Goal: Task Accomplishment & Management: Manage account settings

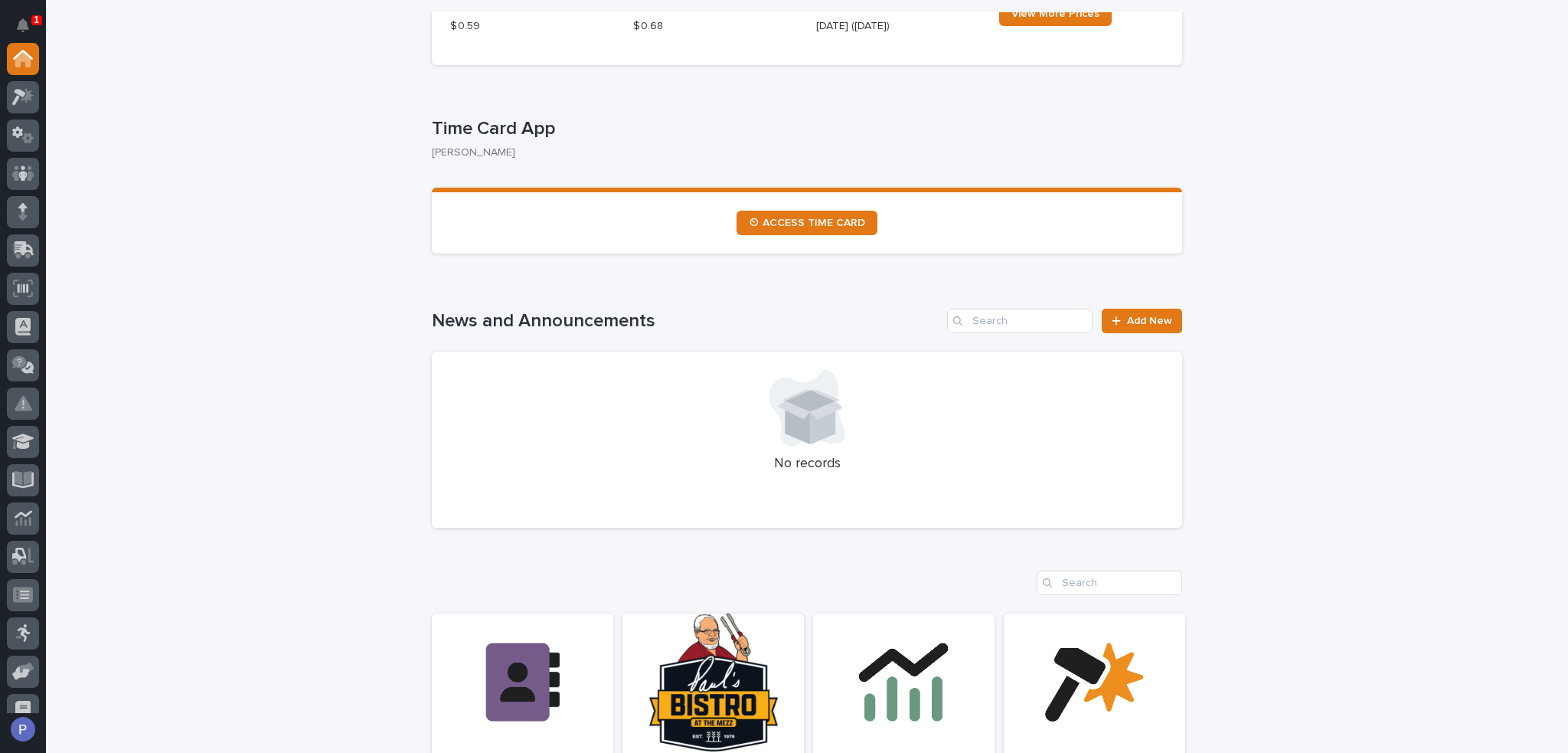
scroll to position [919, 0]
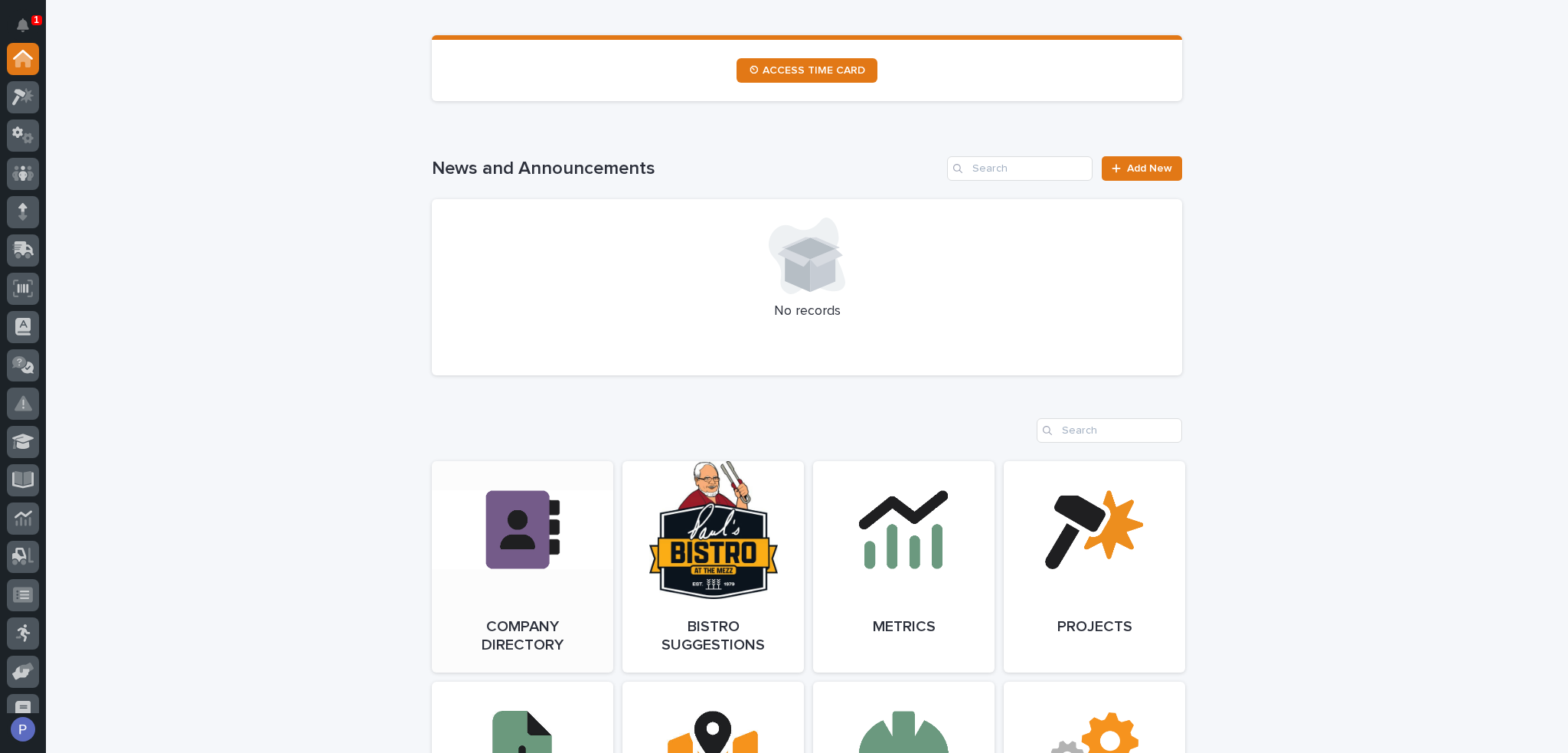
click at [522, 512] on link "Open Link" at bounding box center [523, 566] width 181 height 211
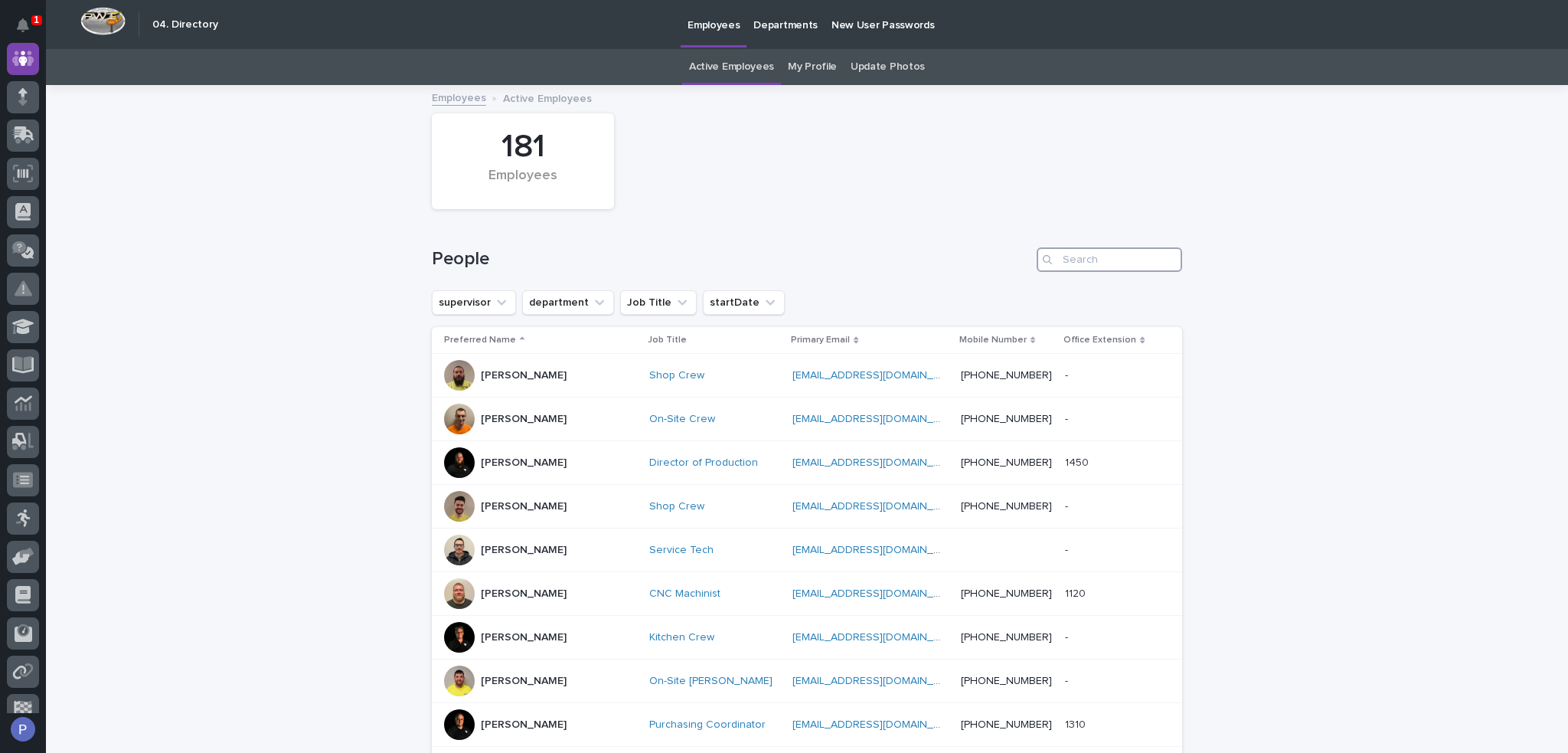
click at [1082, 261] on input "Search" at bounding box center [1110, 260] width 146 height 25
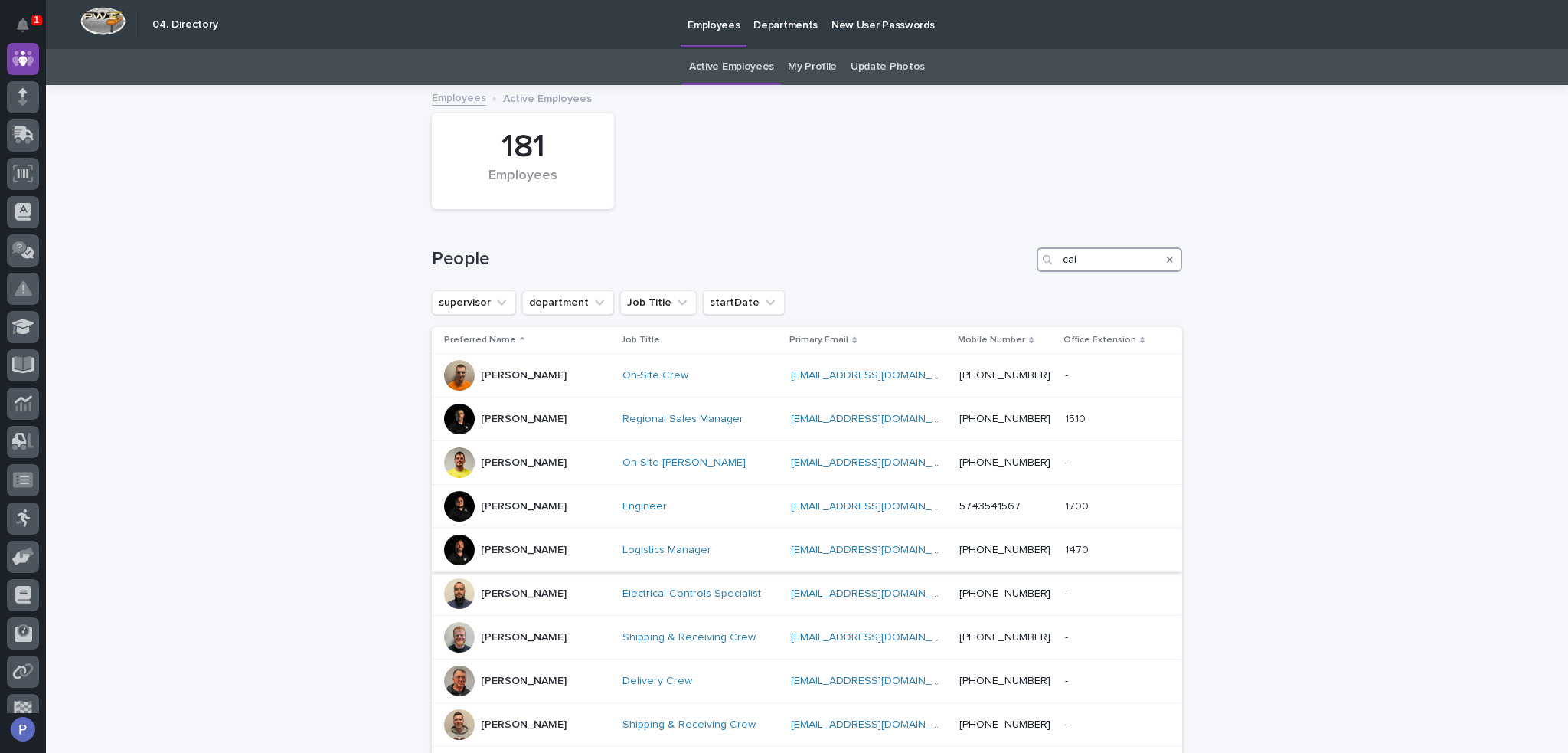
type input "cal"
click at [524, 548] on p "[PERSON_NAME]" at bounding box center [523, 550] width 86 height 13
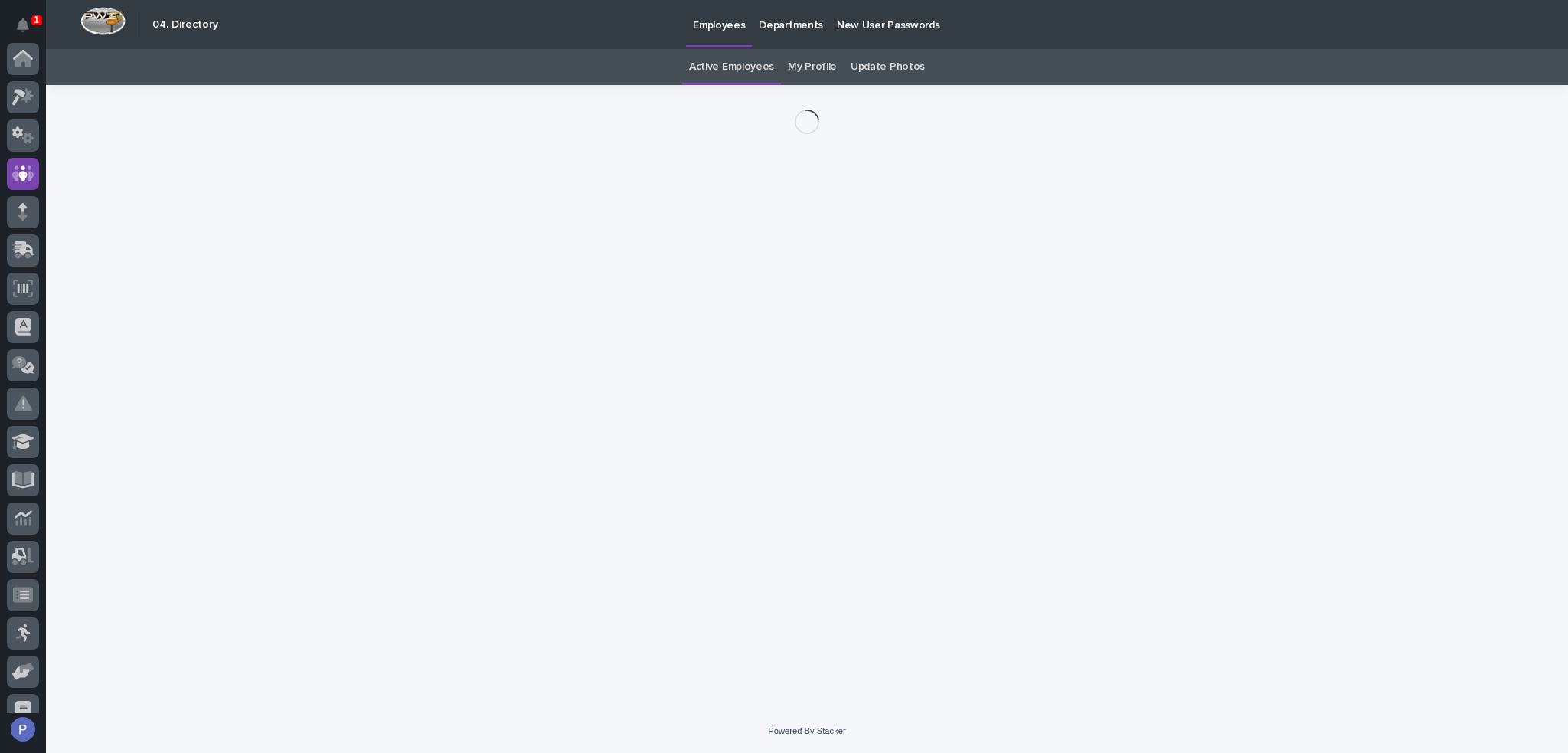
scroll to position [115, 0]
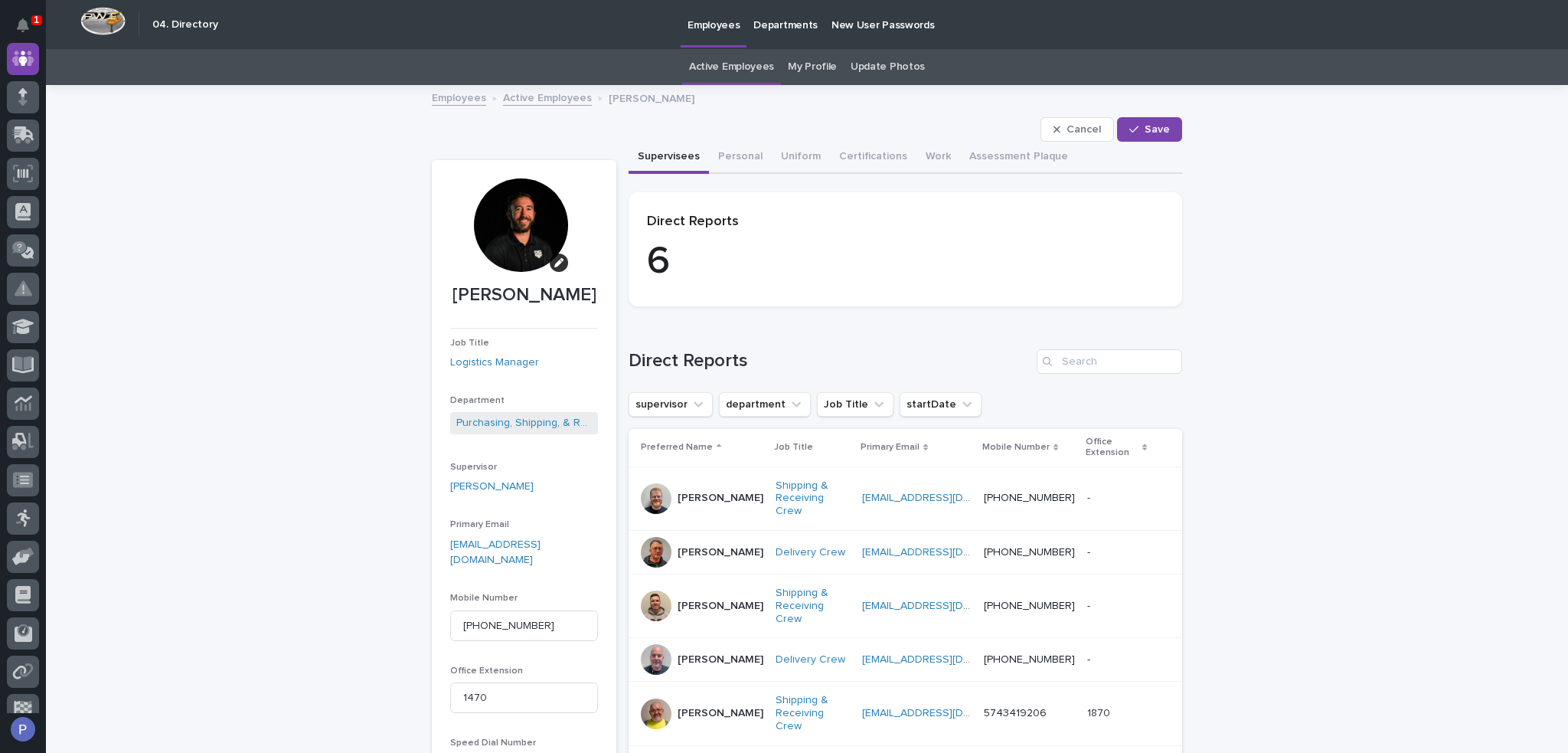
click at [743, 64] on link "Active Employees" at bounding box center [732, 67] width 85 height 36
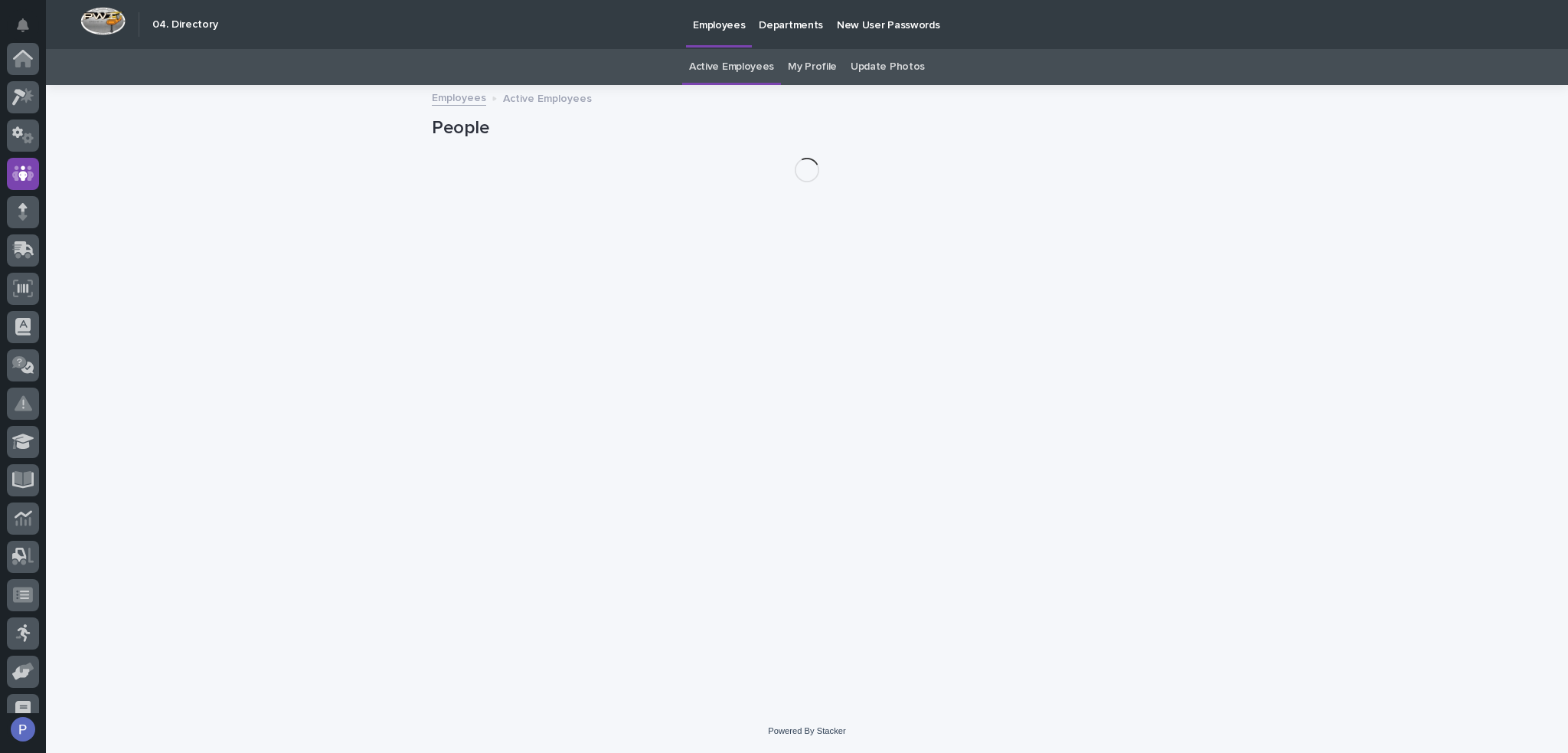
scroll to position [115, 0]
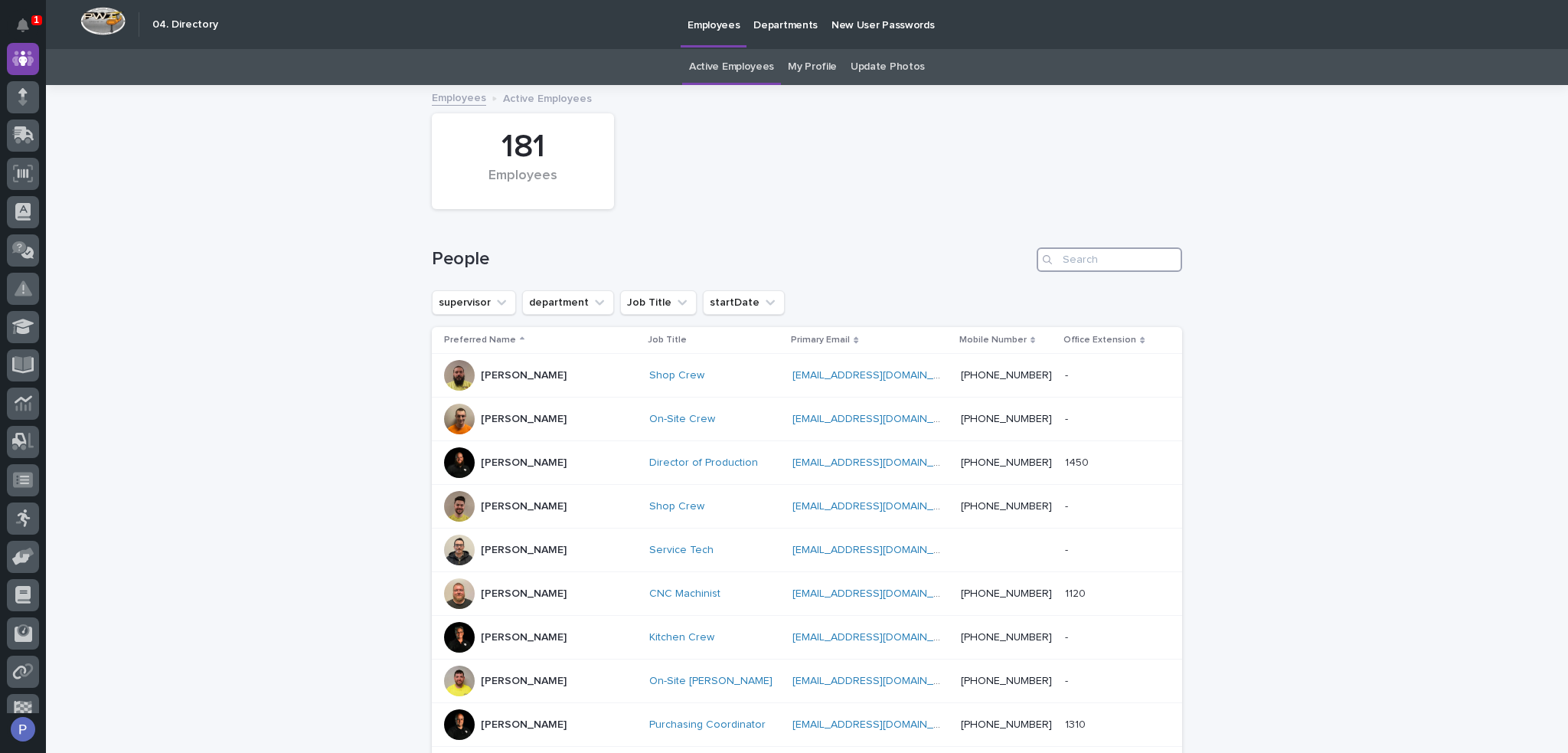
click at [1060, 252] on input "Search" at bounding box center [1110, 260] width 146 height 25
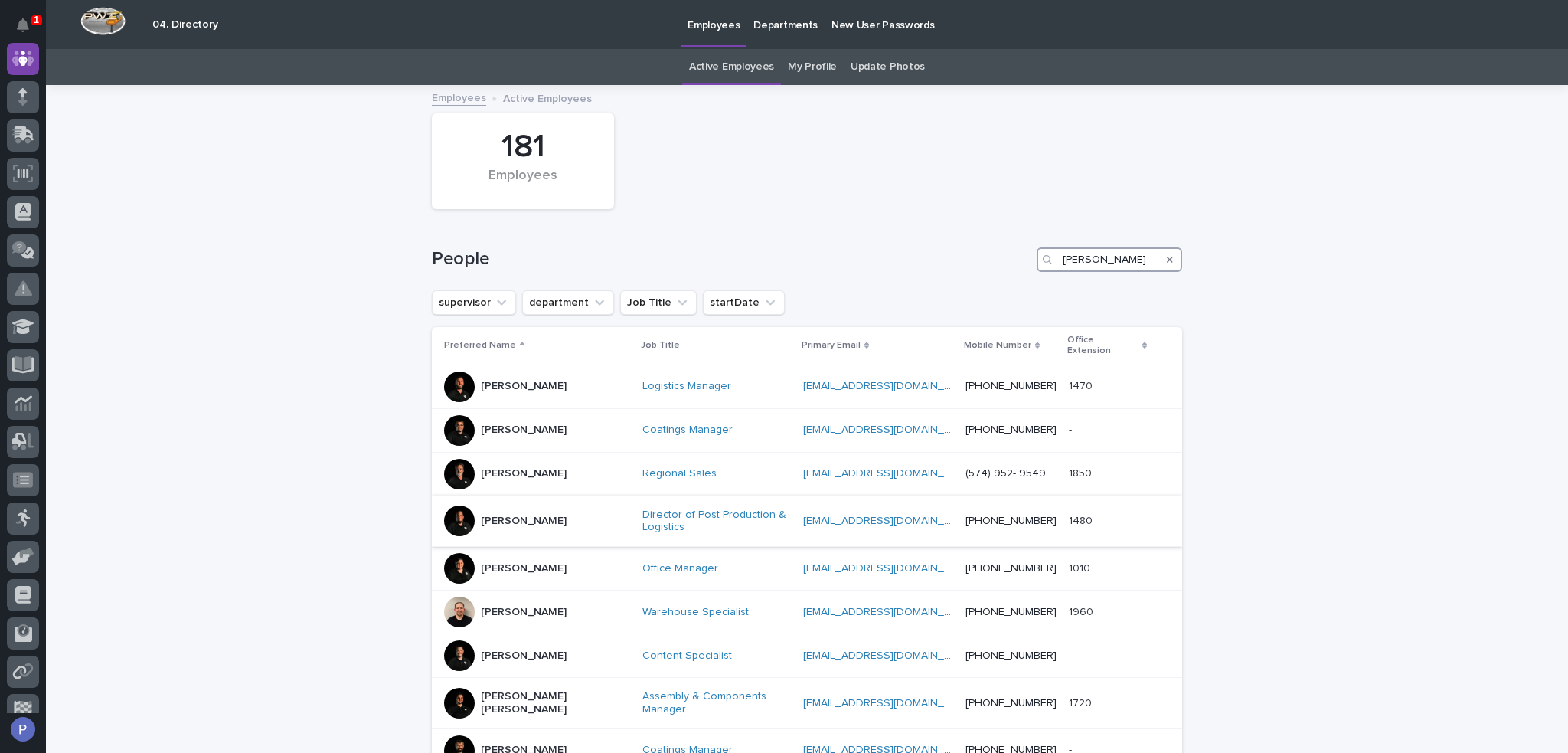
type input "Ken"
click at [516, 514] on p "Ken Overmyer" at bounding box center [523, 521] width 86 height 13
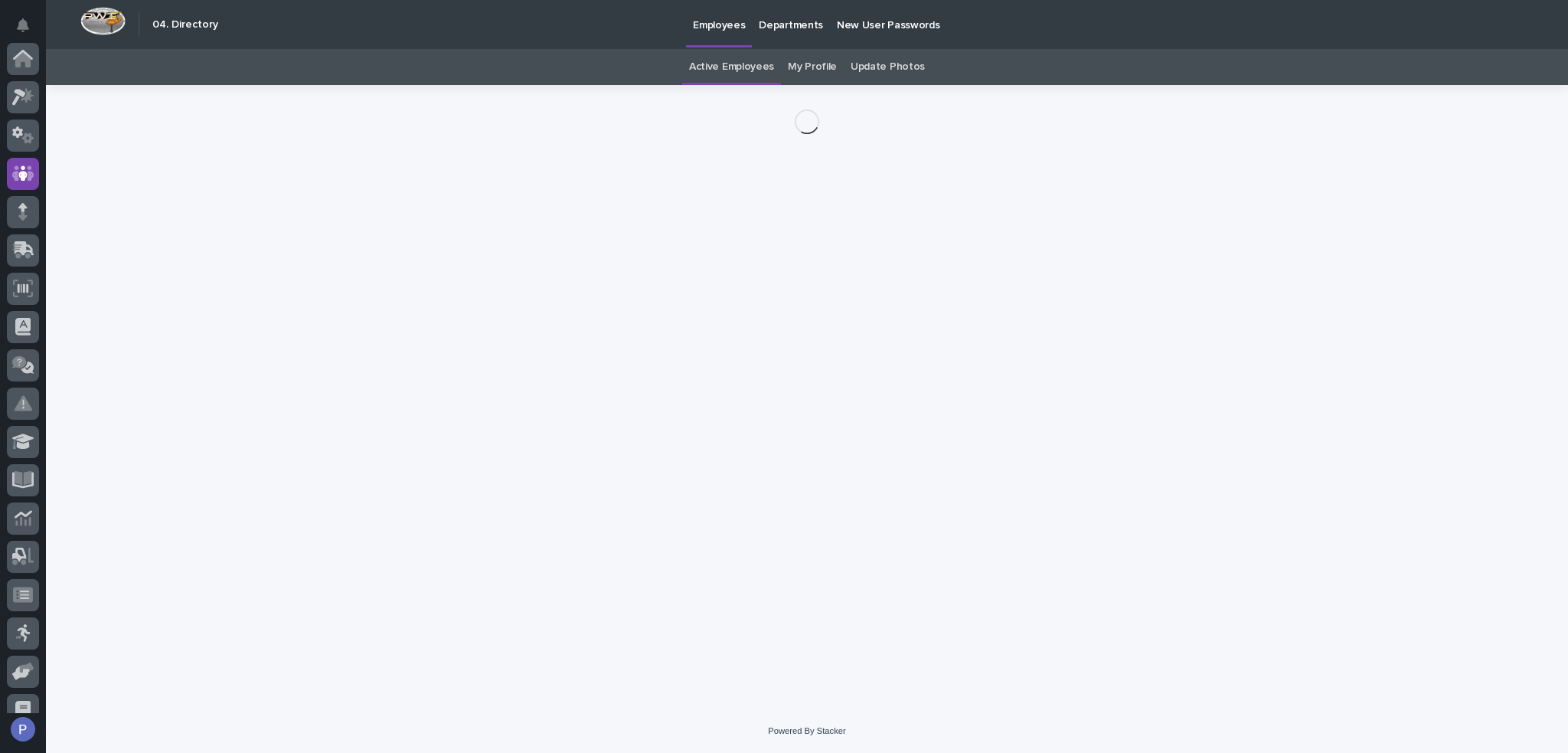
scroll to position [115, 0]
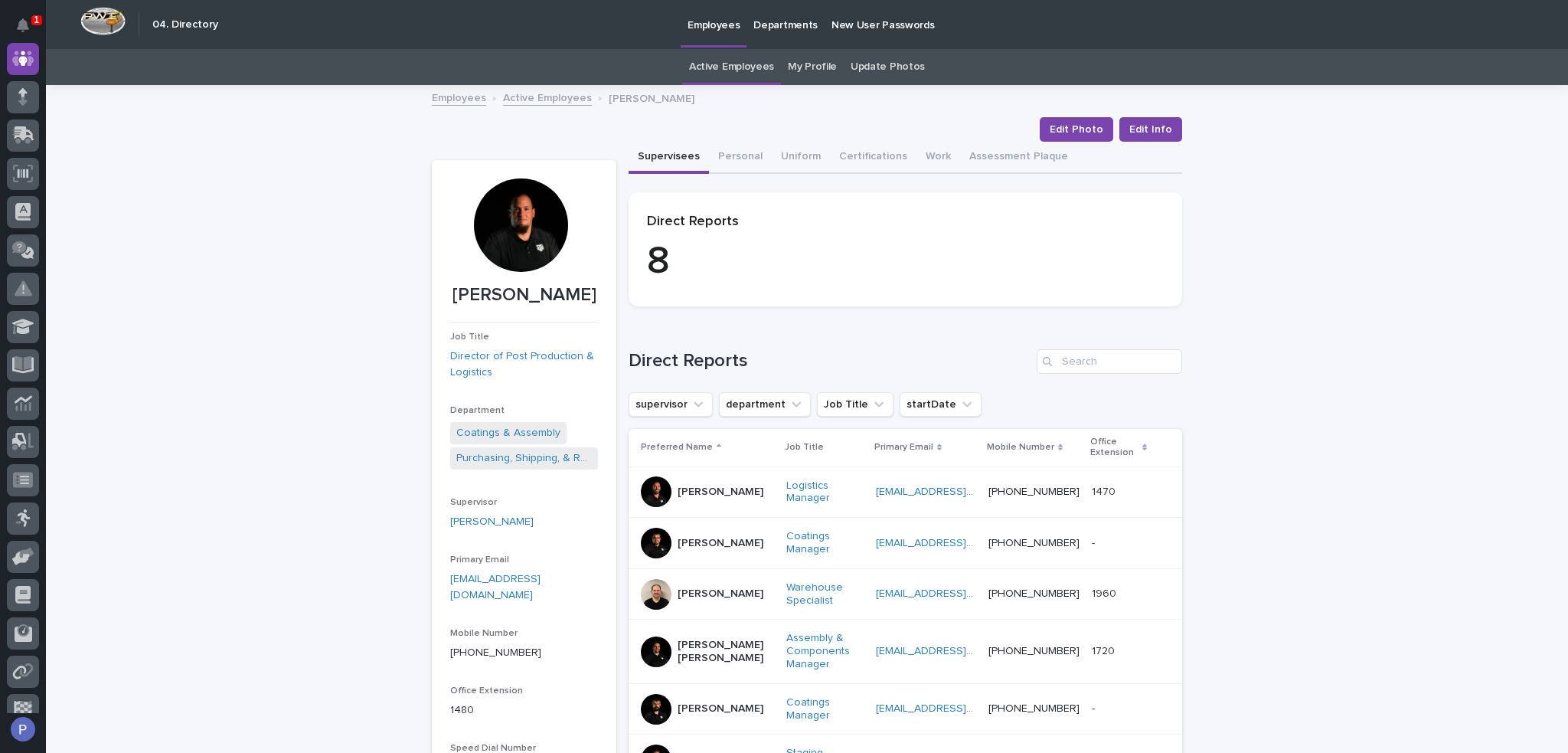
click at [567, 95] on link "Active Employees" at bounding box center [547, 97] width 89 height 18
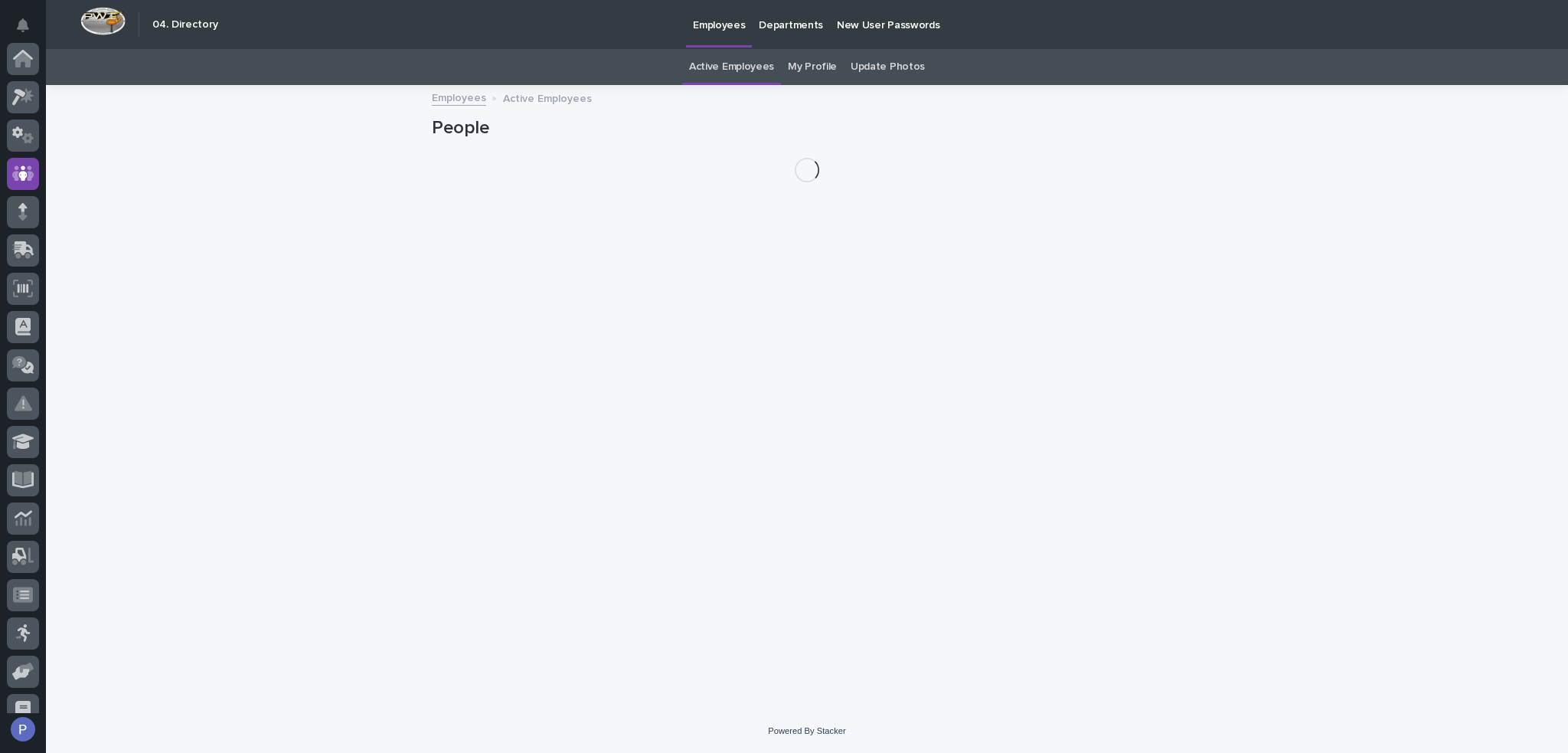
scroll to position [115, 0]
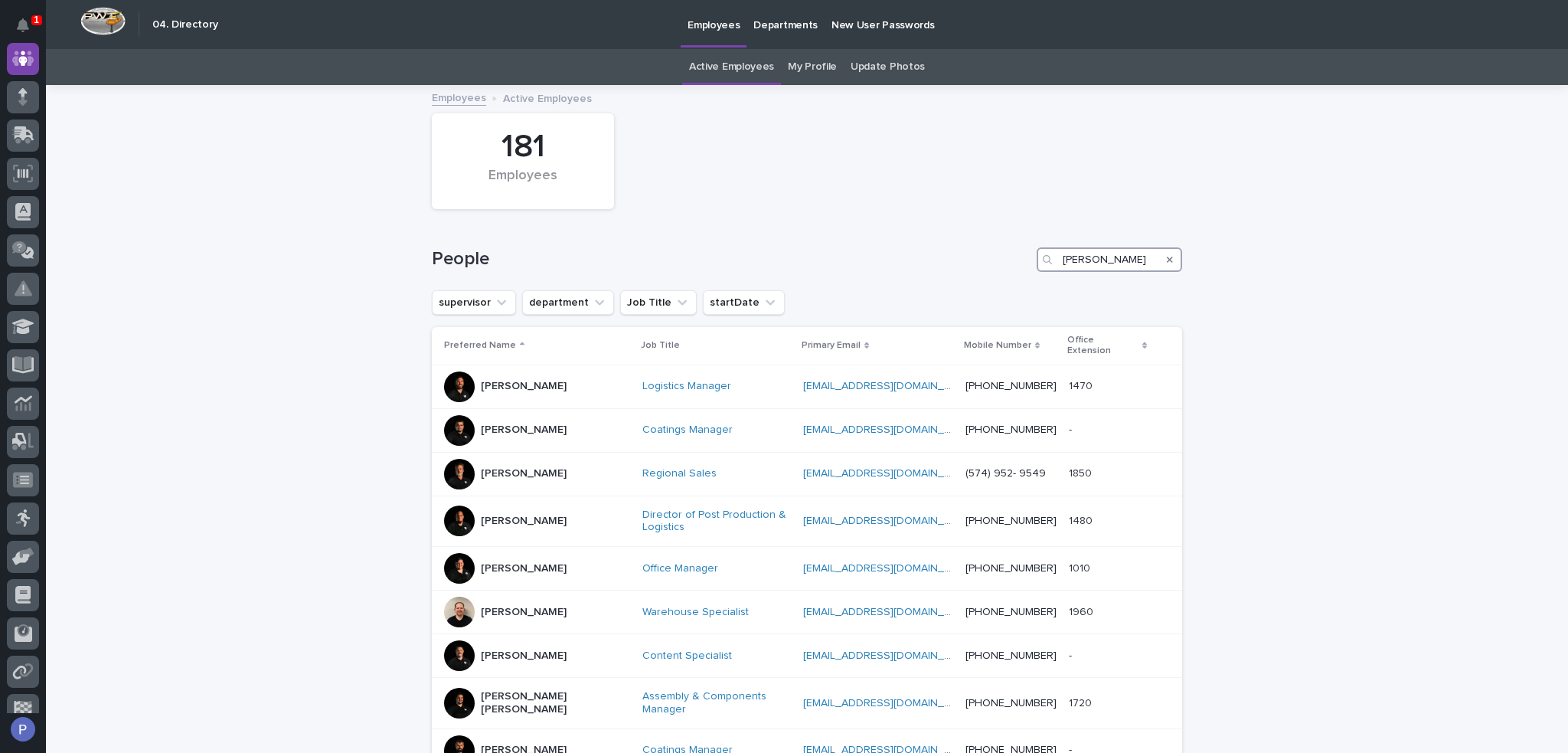
click at [1086, 253] on input "Ken" at bounding box center [1110, 260] width 146 height 25
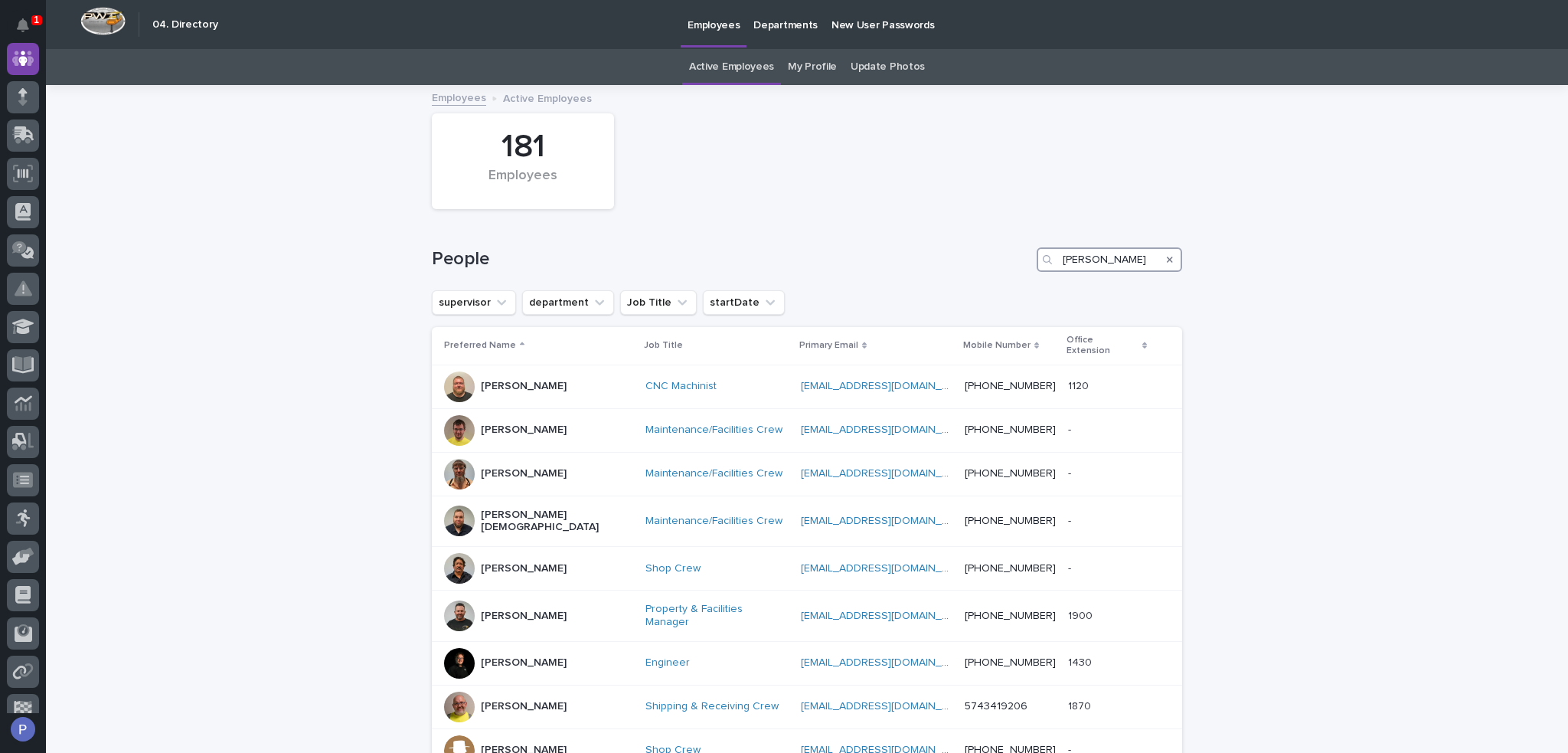
click at [1078, 252] on input "john" at bounding box center [1110, 260] width 146 height 25
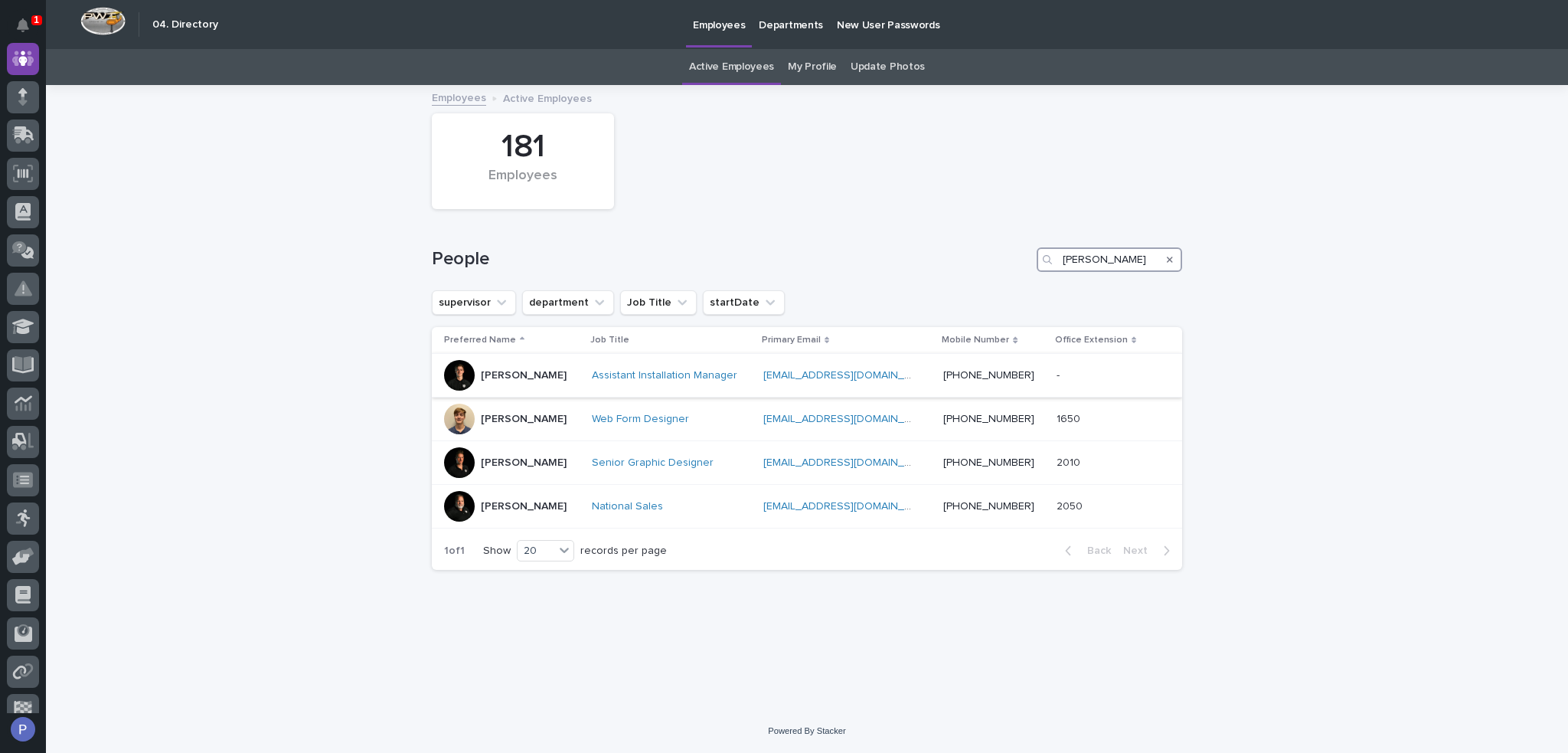
type input "jon"
click at [516, 363] on div "Jon Martin" at bounding box center [523, 376] width 86 height 26
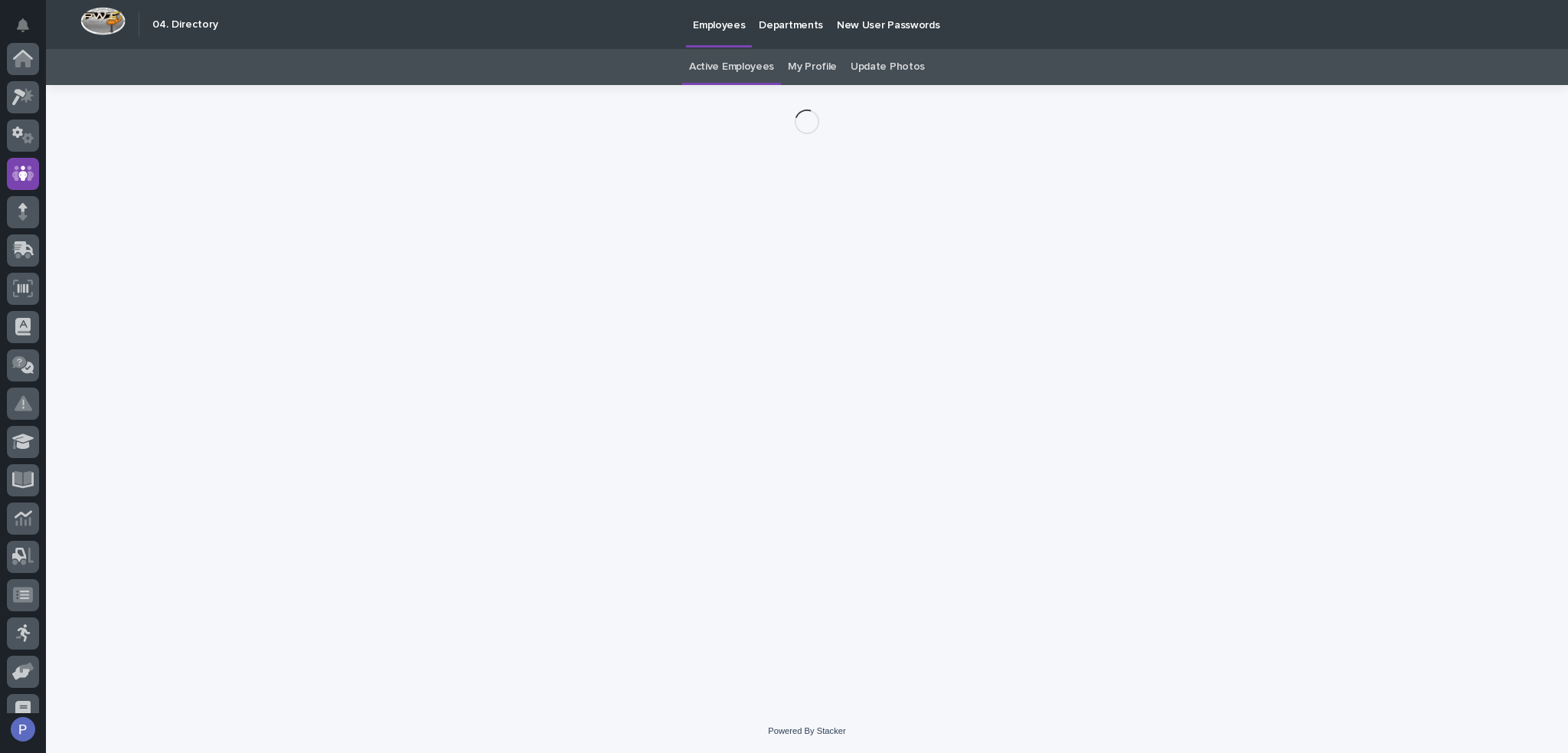
scroll to position [115, 0]
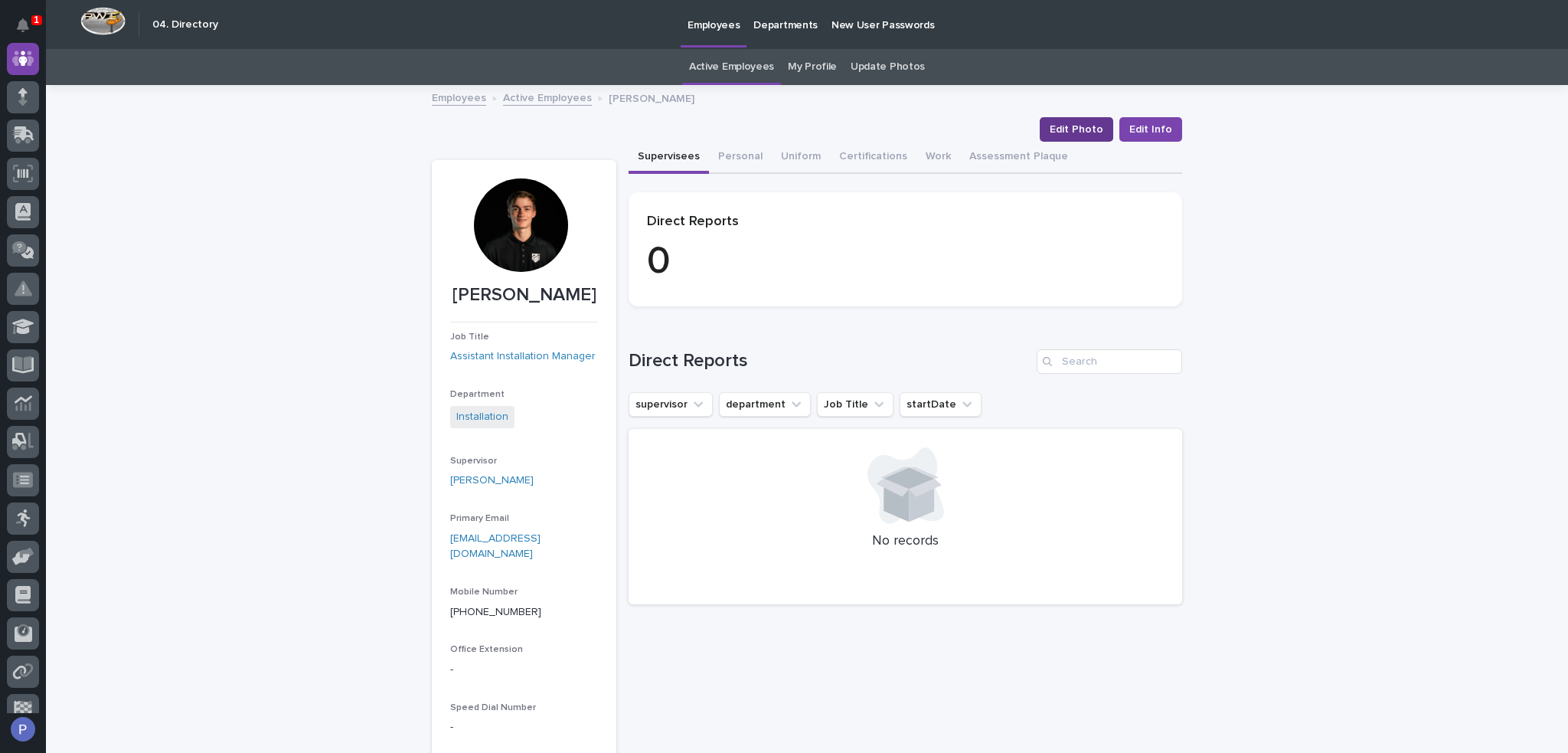
click at [1068, 123] on span "Edit Photo" at bounding box center [1076, 129] width 53 height 15
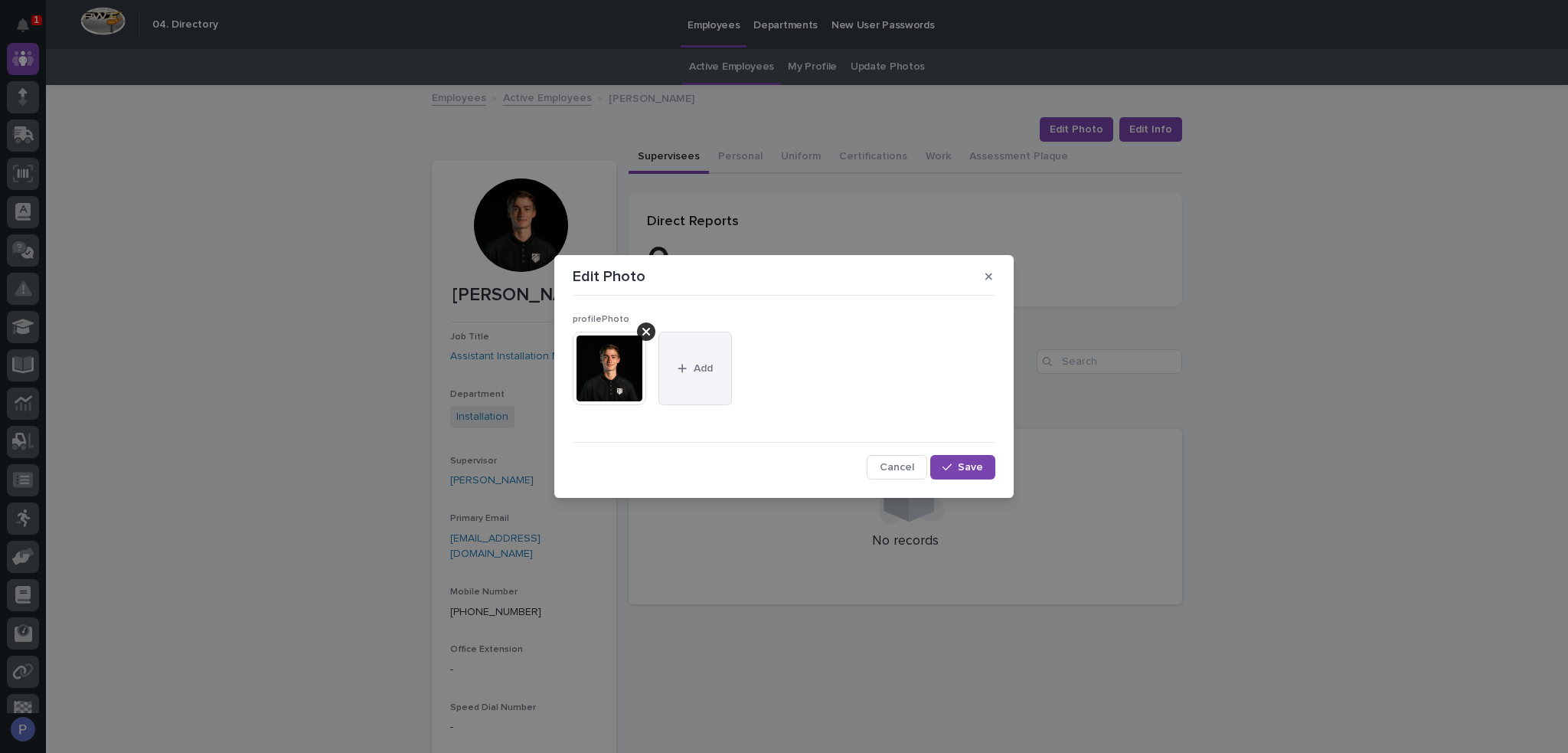
click at [707, 363] on span "Add" at bounding box center [703, 369] width 19 height 11
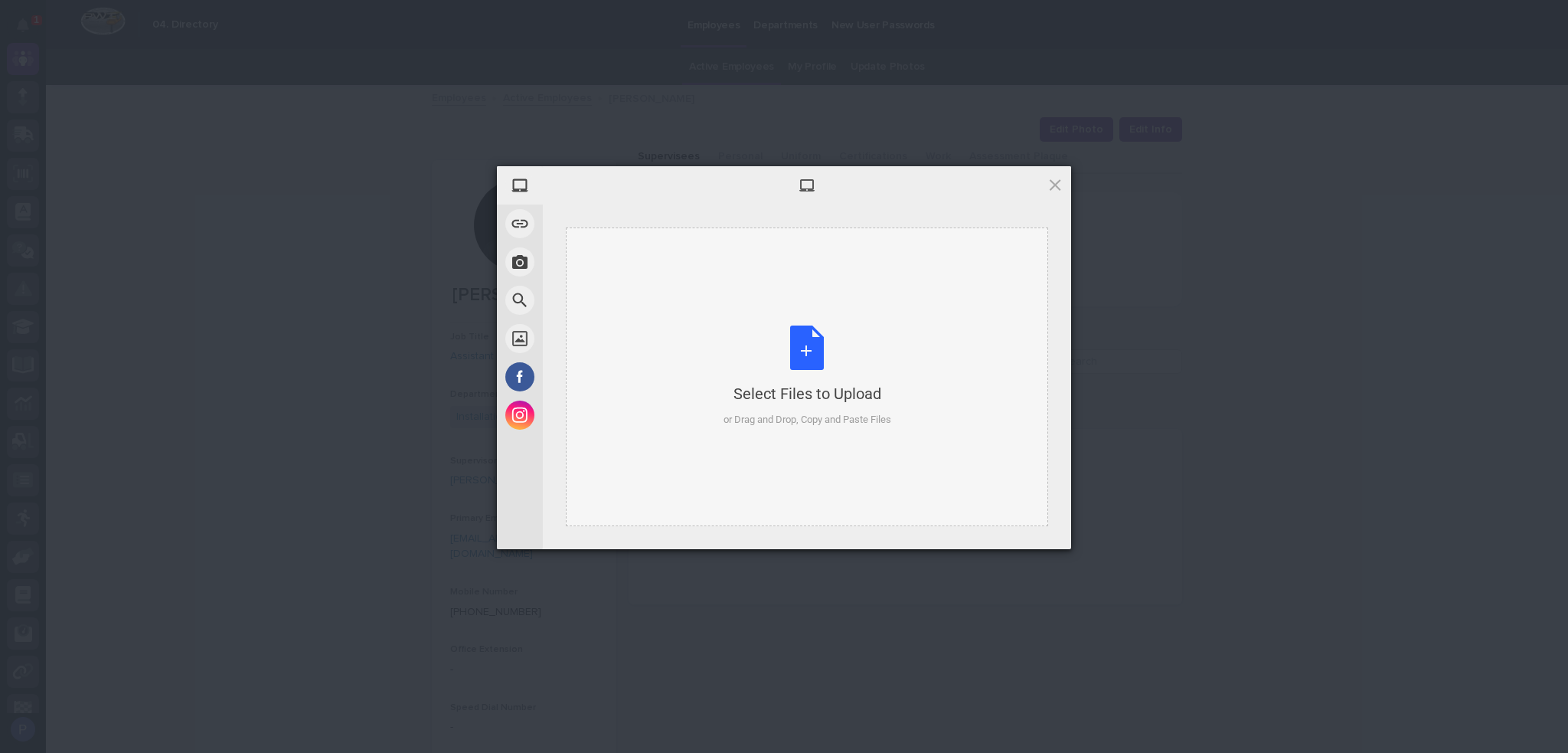
click at [816, 364] on div "Select Files to Upload or Drag and Drop, Copy and Paste Files" at bounding box center [807, 376] width 168 height 101
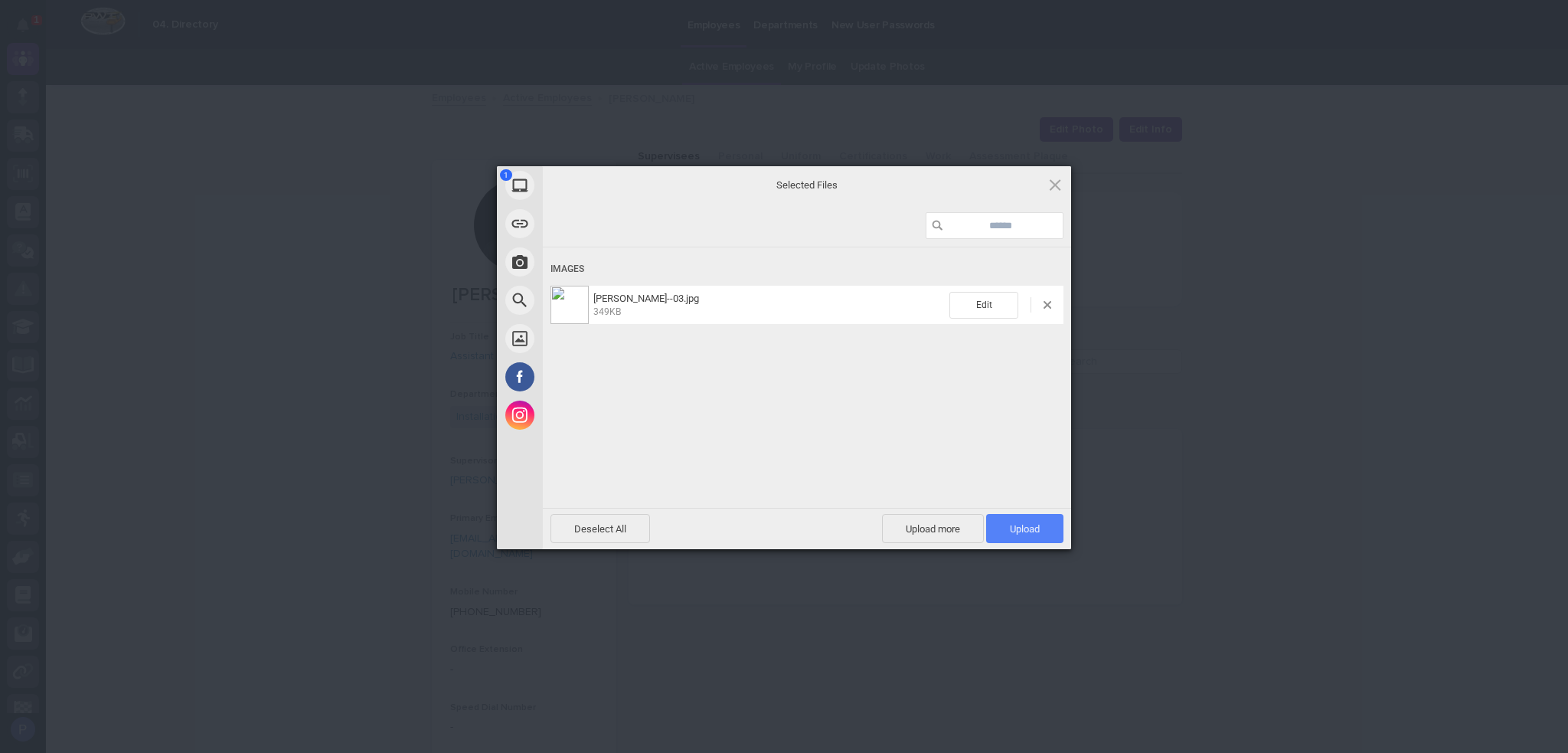
click at [1040, 525] on span "Upload 1" at bounding box center [1024, 528] width 77 height 29
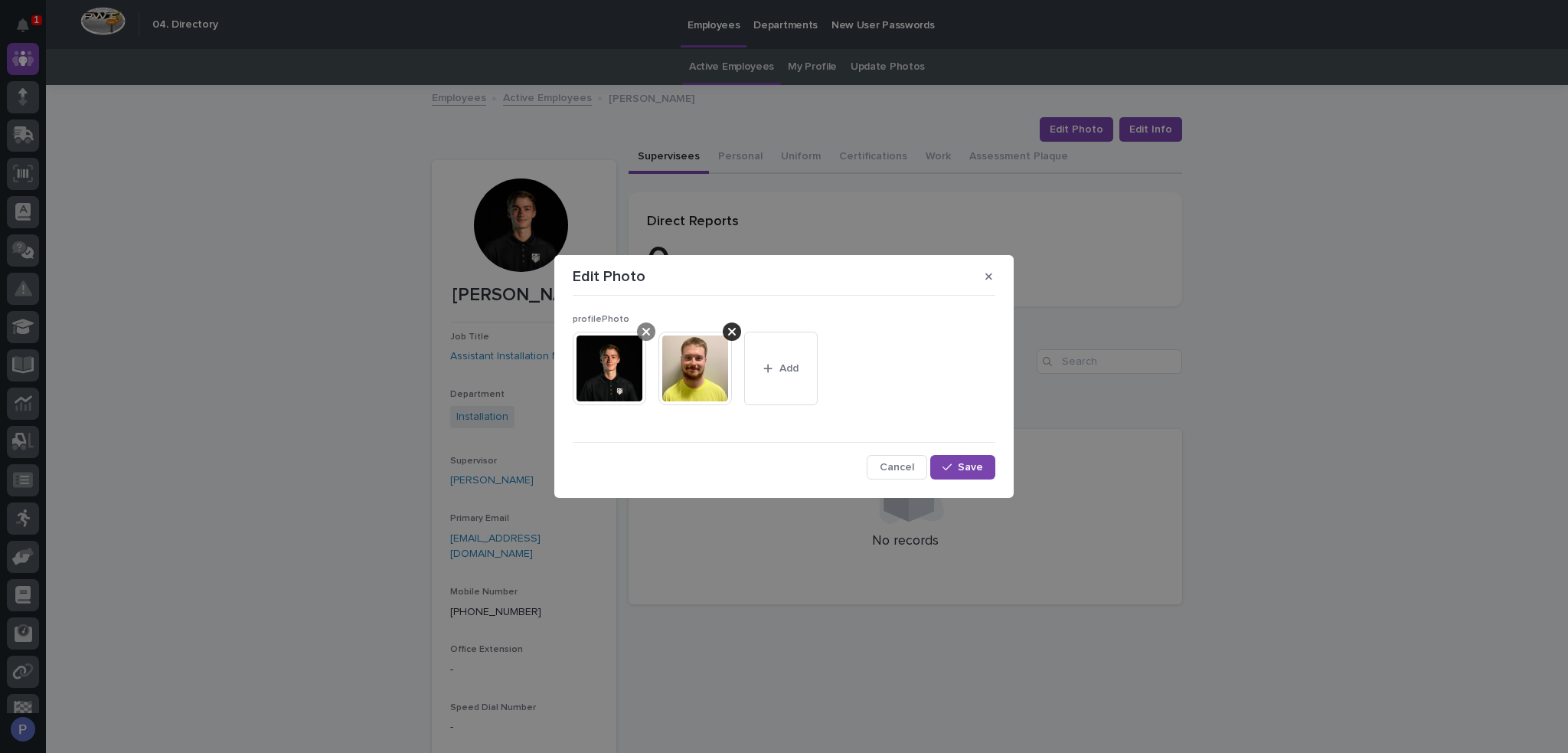
click at [643, 330] on icon at bounding box center [646, 332] width 8 height 8
click at [976, 468] on span "Save" at bounding box center [970, 467] width 26 height 11
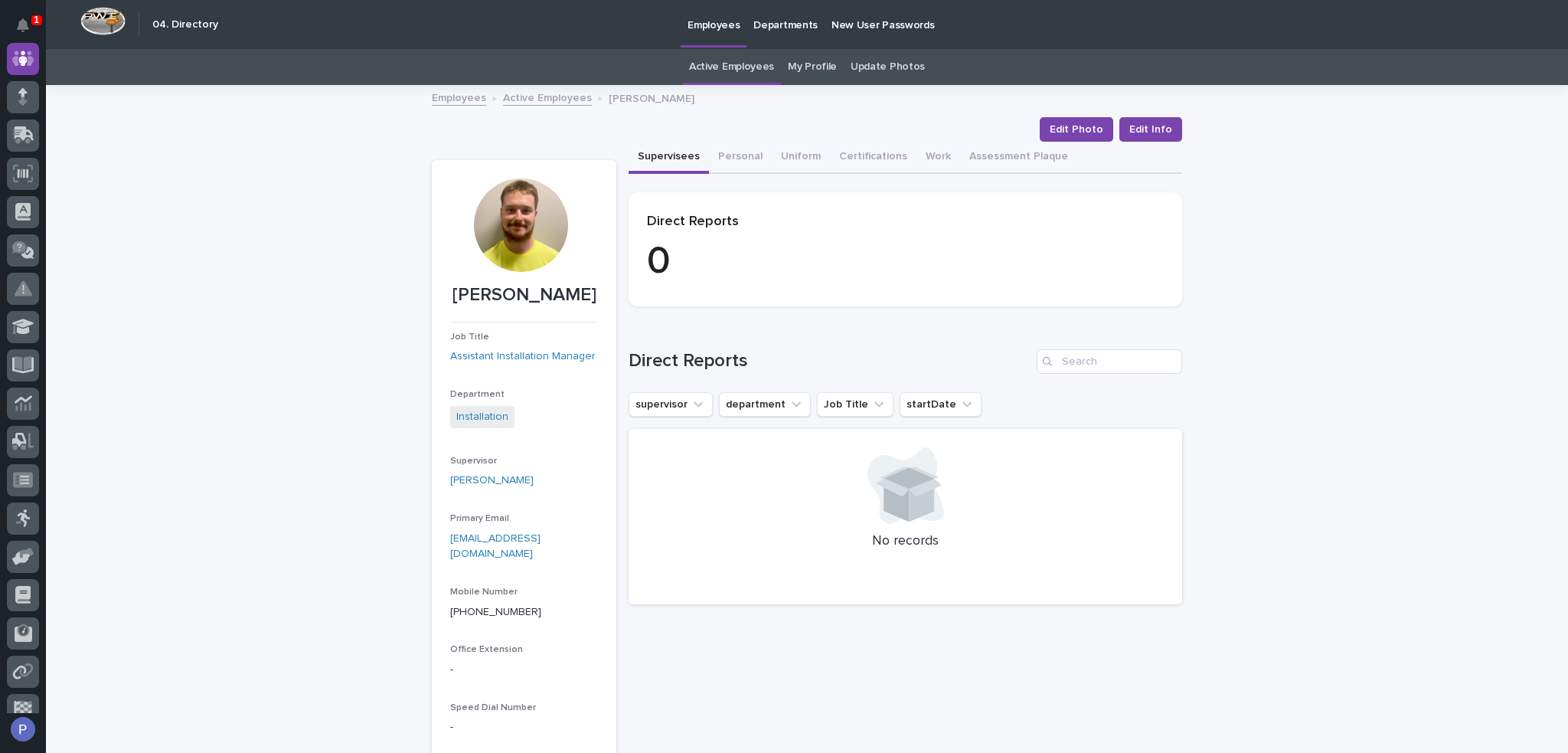
click at [738, 69] on link "Active Employees" at bounding box center [732, 67] width 85 height 36
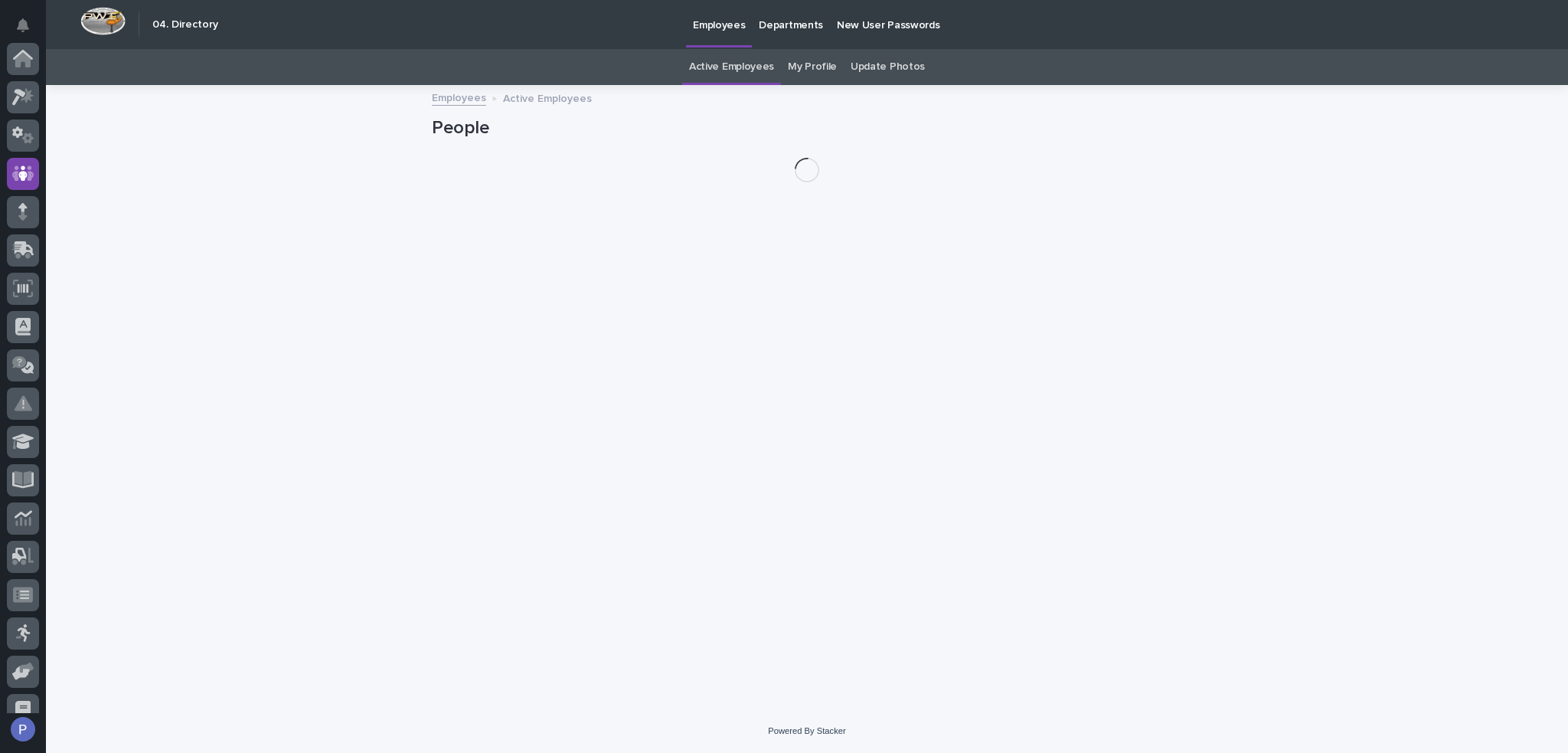
scroll to position [115, 0]
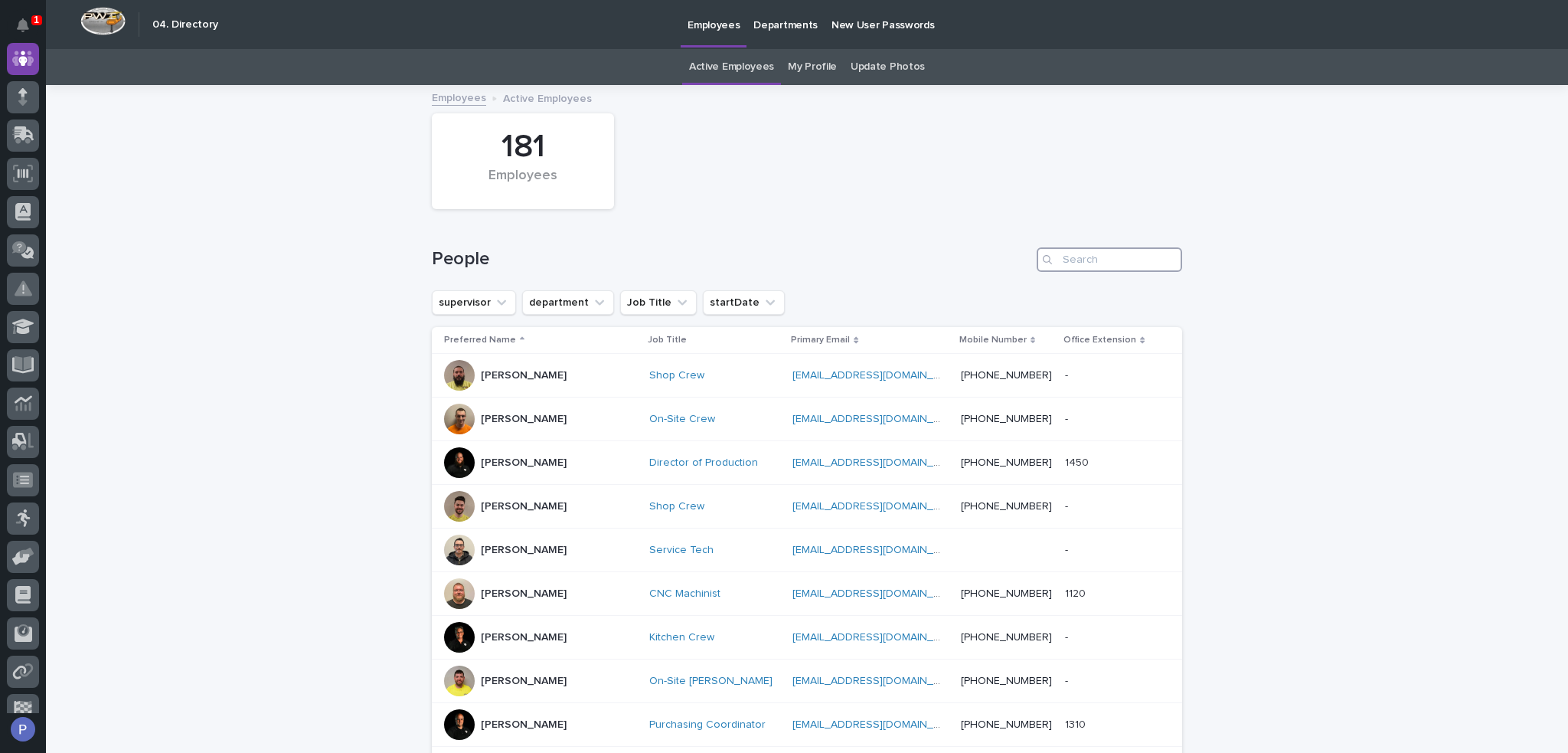
click at [1103, 266] on input "Search" at bounding box center [1110, 260] width 146 height 25
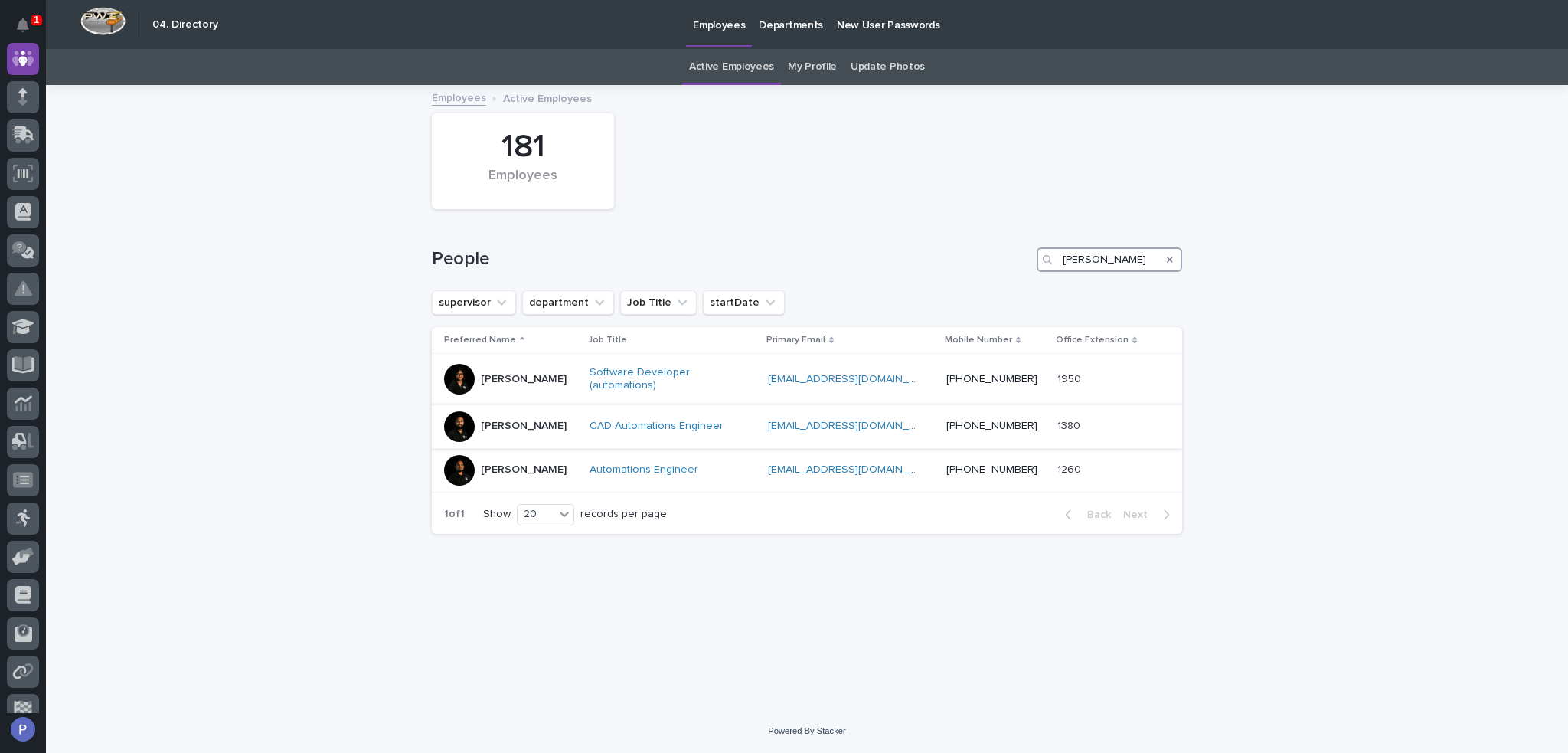
type input "manjeet"
click at [554, 420] on p "Manjeet Chapagai" at bounding box center [523, 426] width 86 height 13
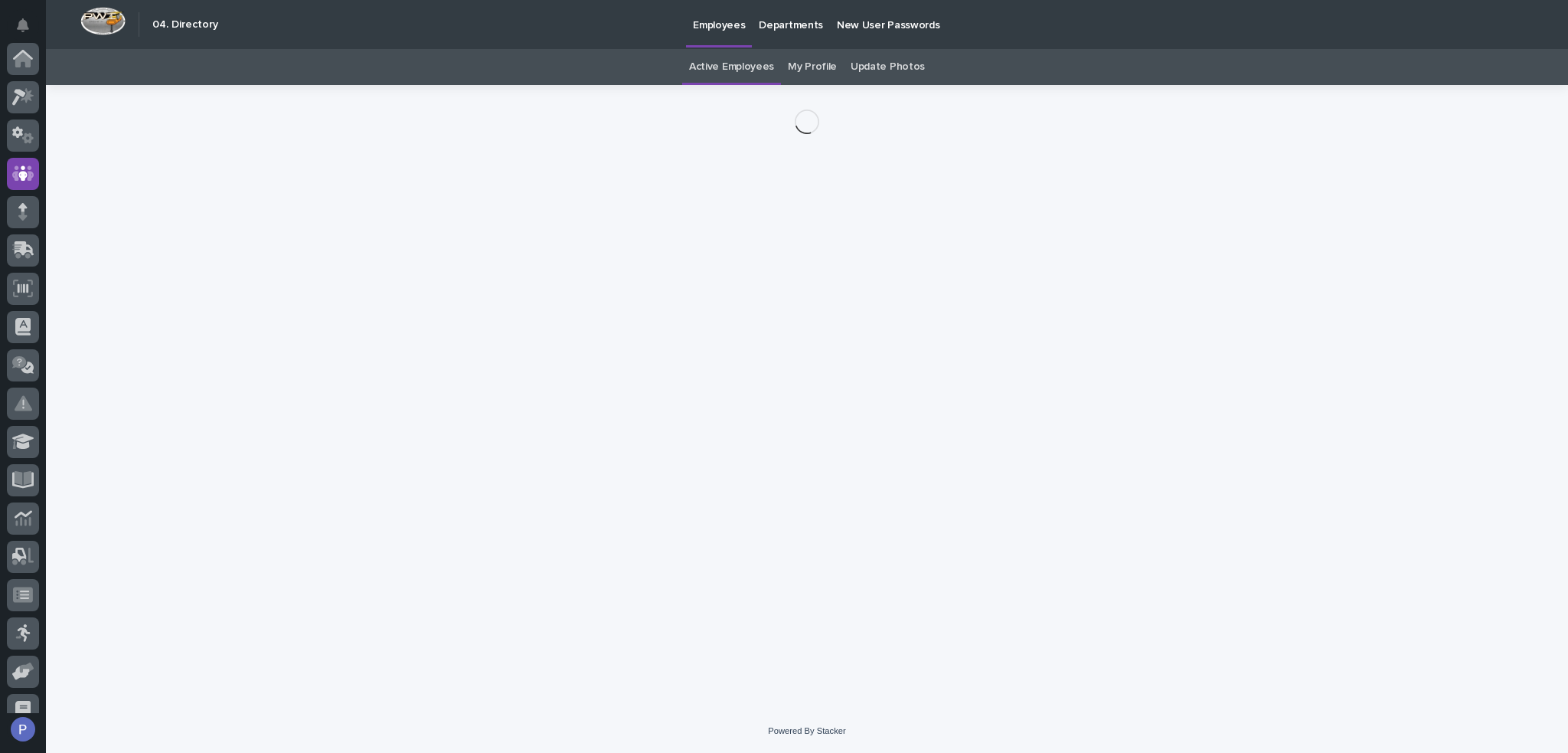
scroll to position [115, 0]
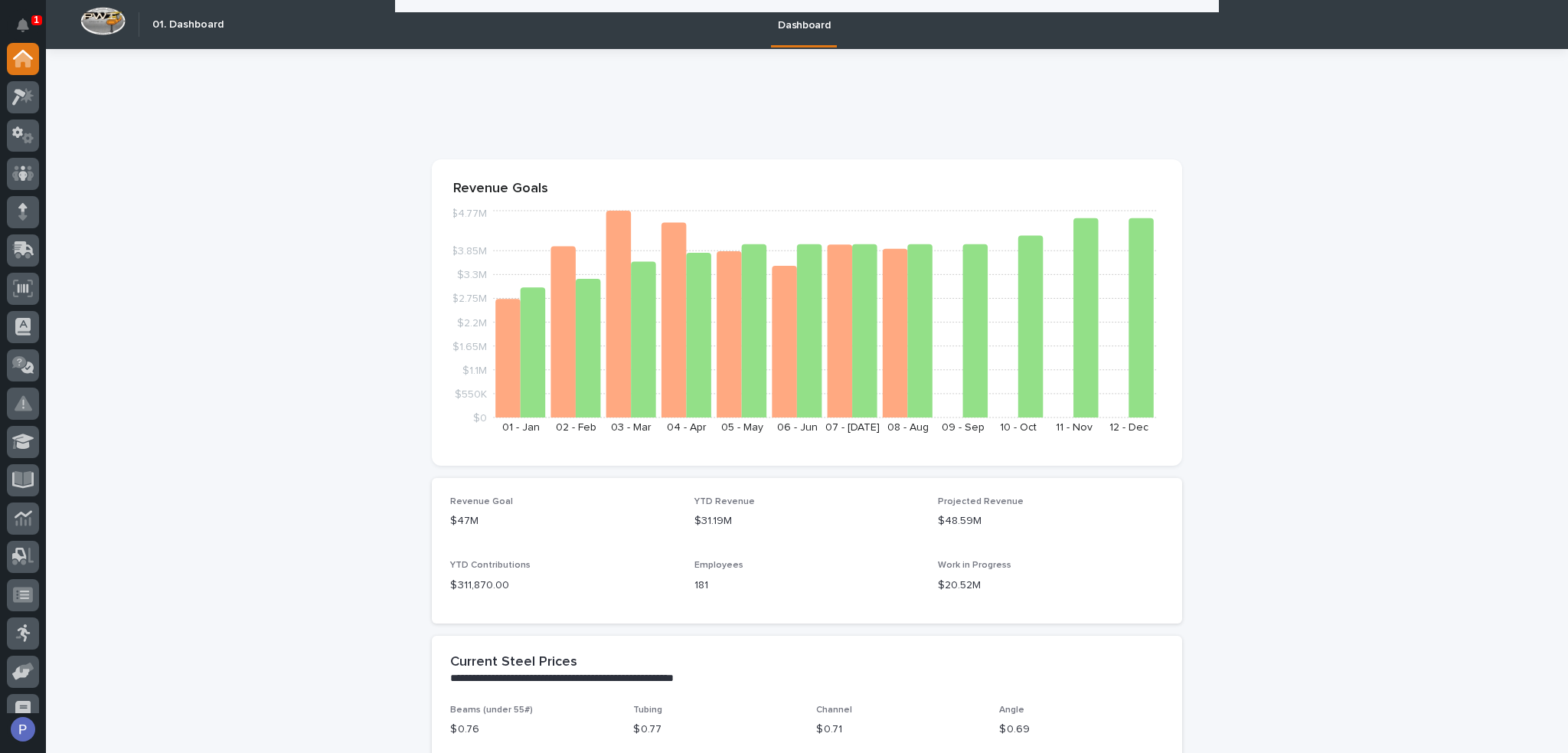
scroll to position [919, 0]
